Goal: Information Seeking & Learning: Learn about a topic

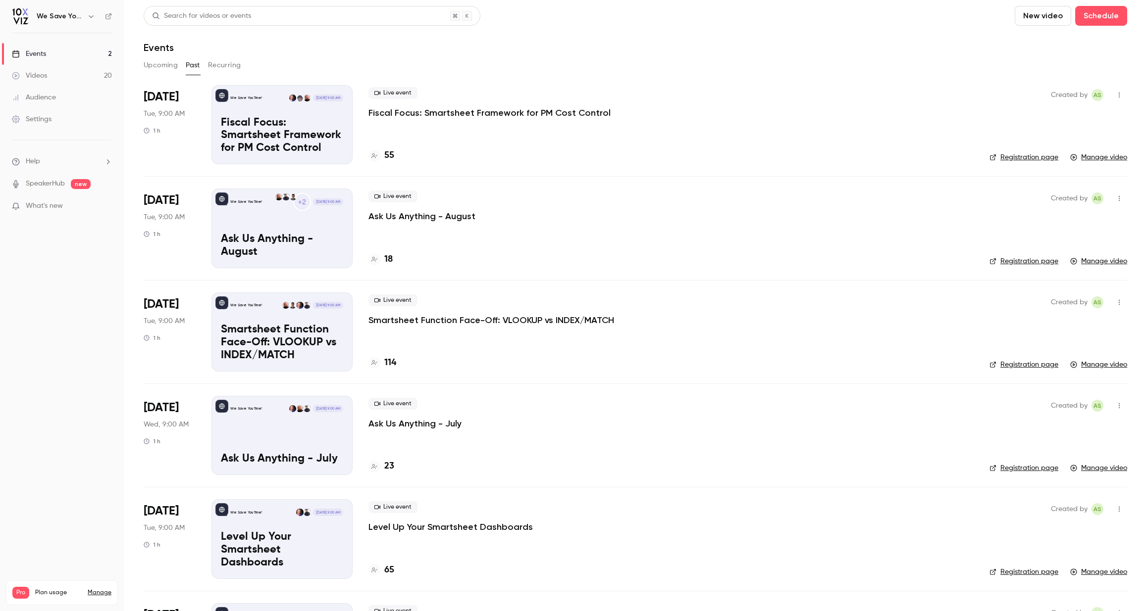
click at [270, 128] on p "Fiscal Focus: Smartsheet Framework for PM Cost Control" at bounding box center [282, 136] width 122 height 38
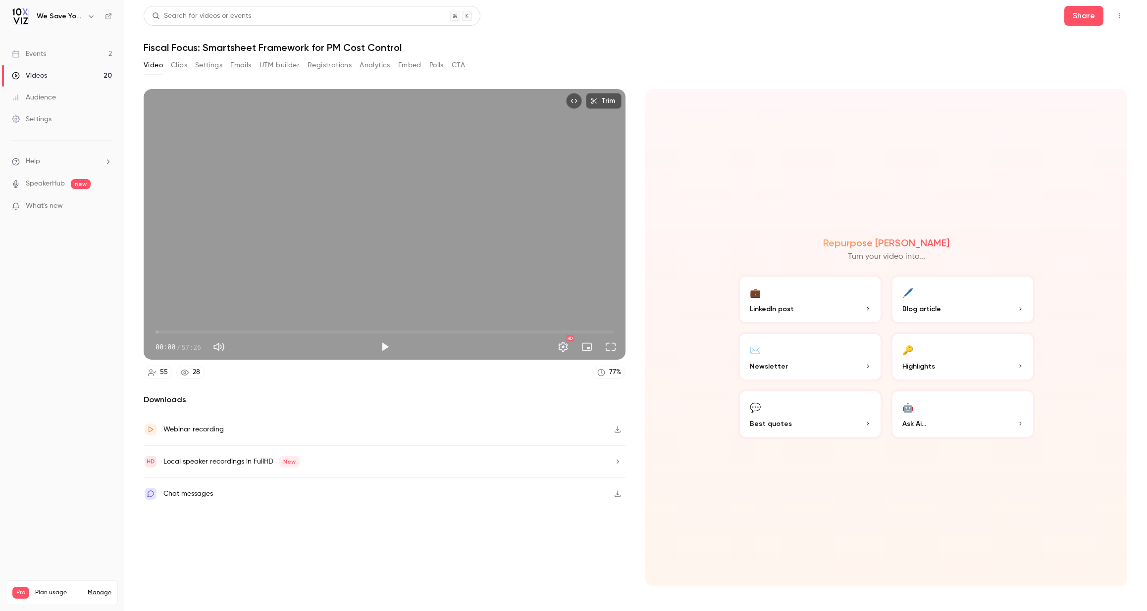
click at [174, 66] on button "Clips" at bounding box center [179, 65] width 16 height 16
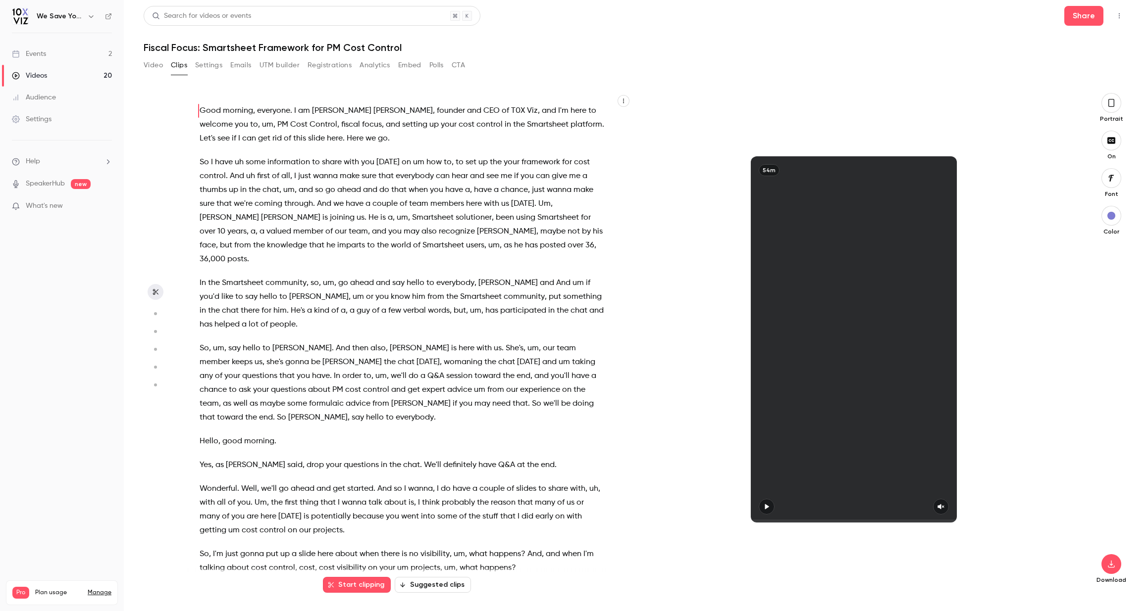
click at [155, 315] on icon "button" at bounding box center [154, 313] width 9 height 7
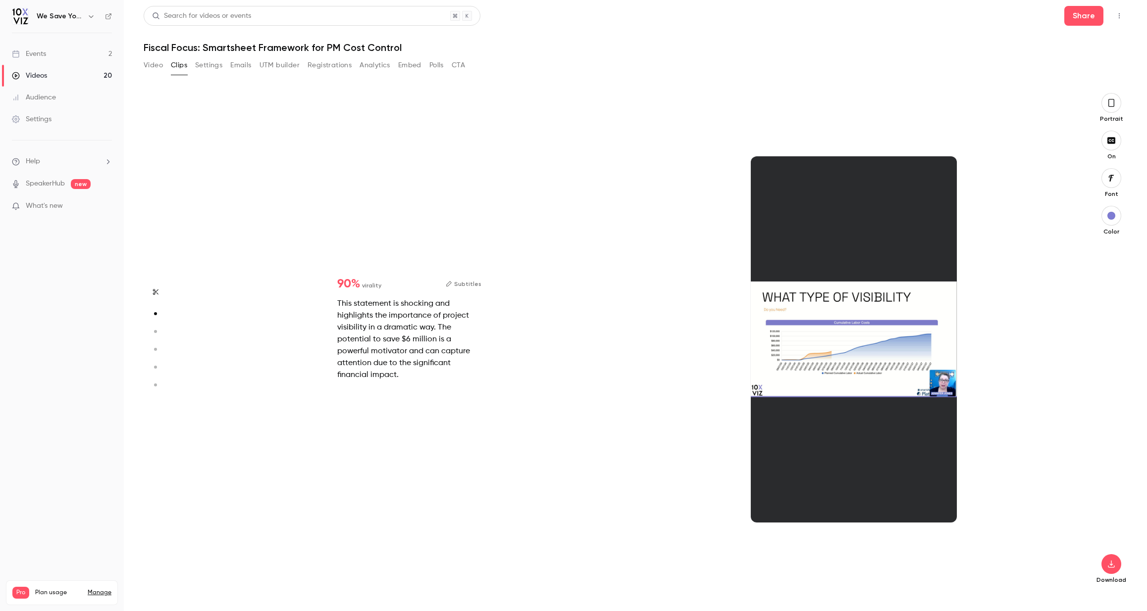
scroll to position [500, 0]
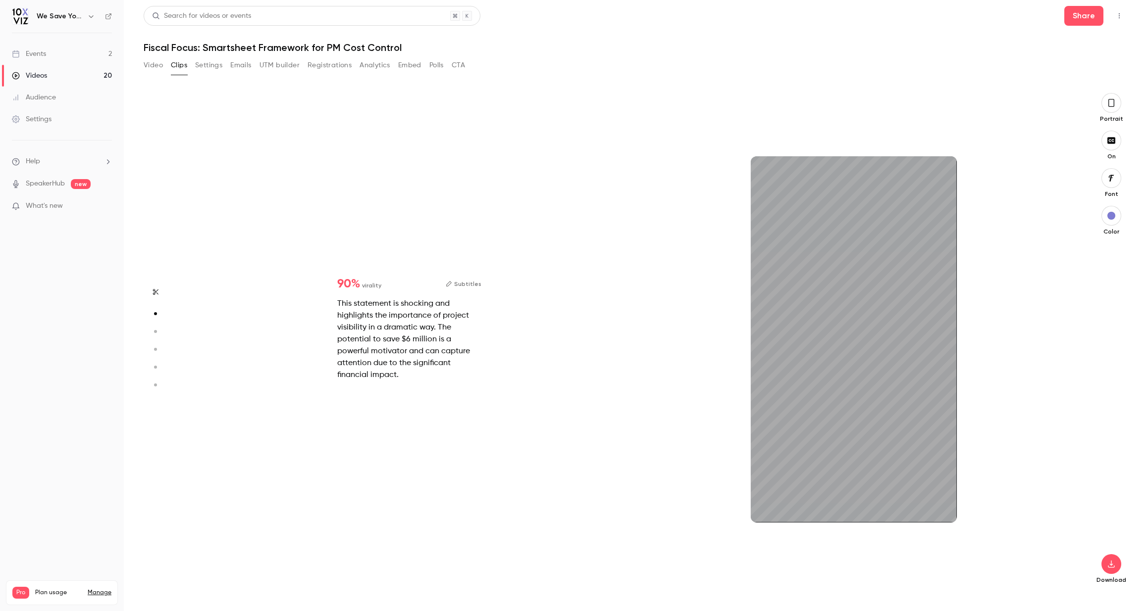
click at [1112, 105] on icon "button" at bounding box center [1111, 103] width 8 height 11
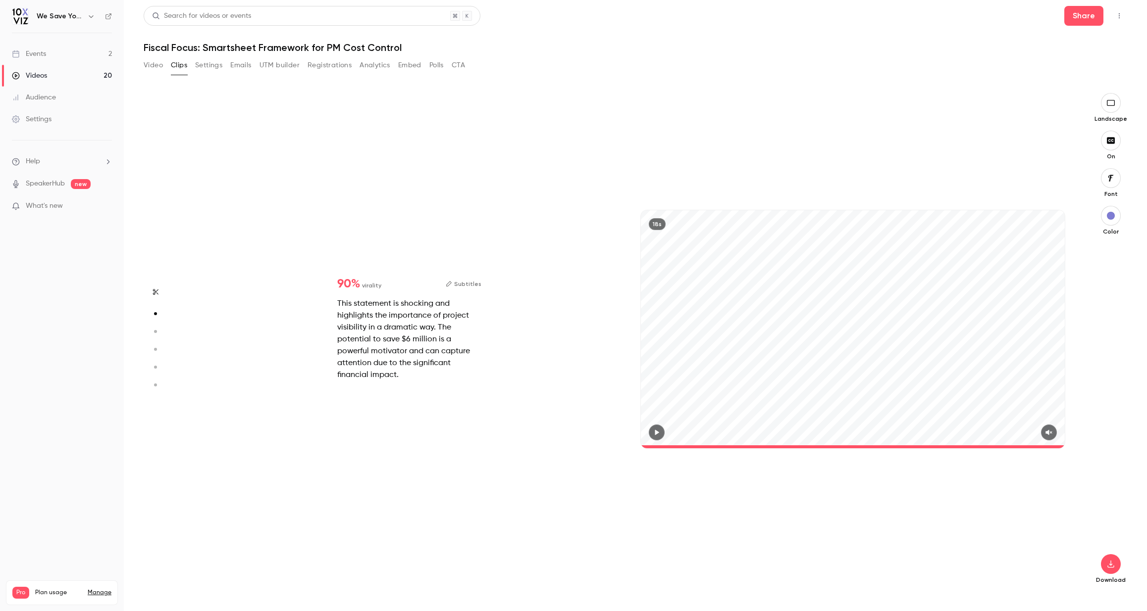
type input "****"
